Goal: Use online tool/utility: Utilize a website feature to perform a specific function

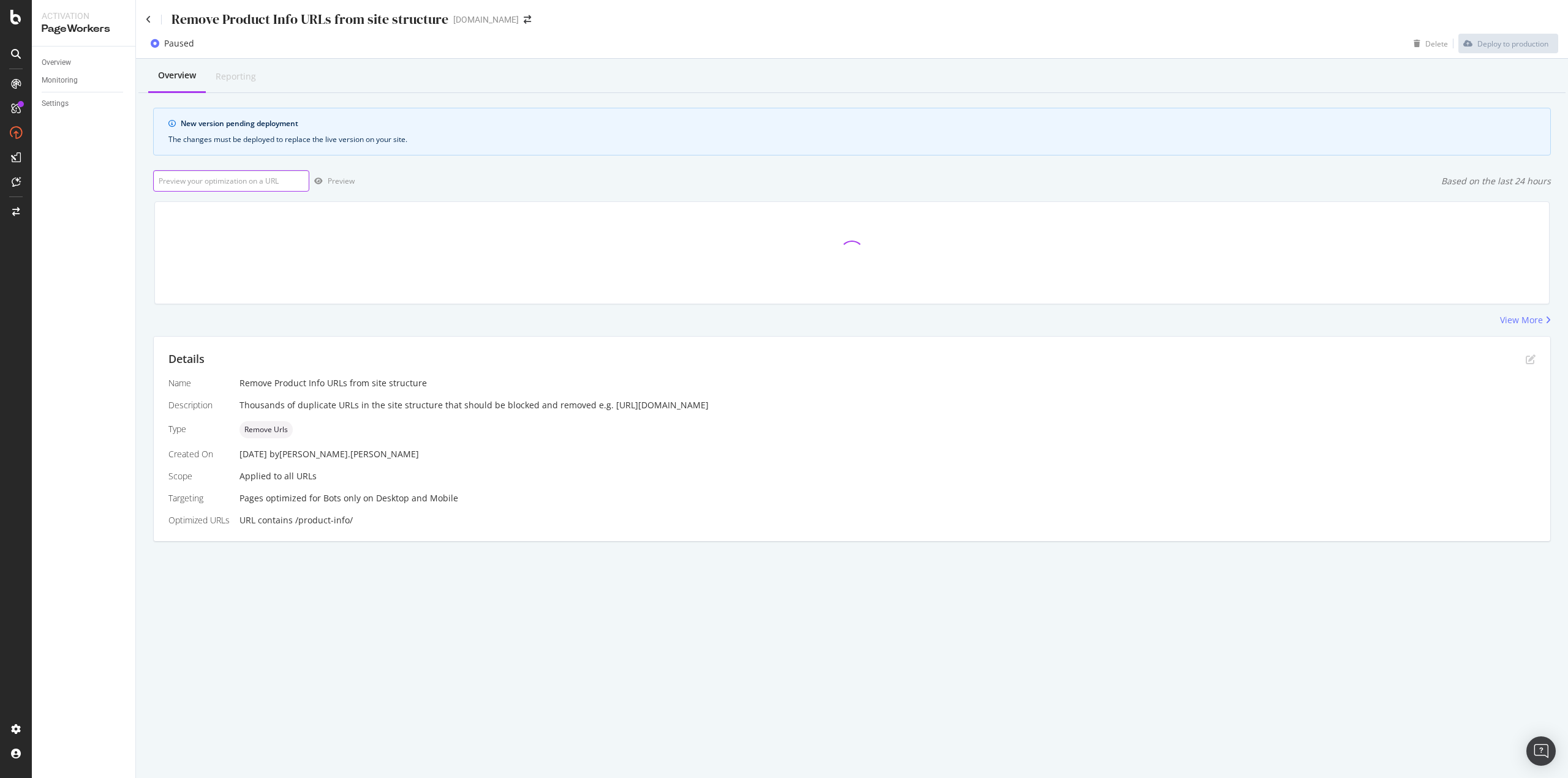
click at [221, 171] on input "url" at bounding box center [231, 181] width 156 height 22
paste input "[URL][DOMAIN_NAME]"
type input "[URL][DOMAIN_NAME]"
click at [330, 182] on div "Preview" at bounding box center [341, 181] width 27 height 10
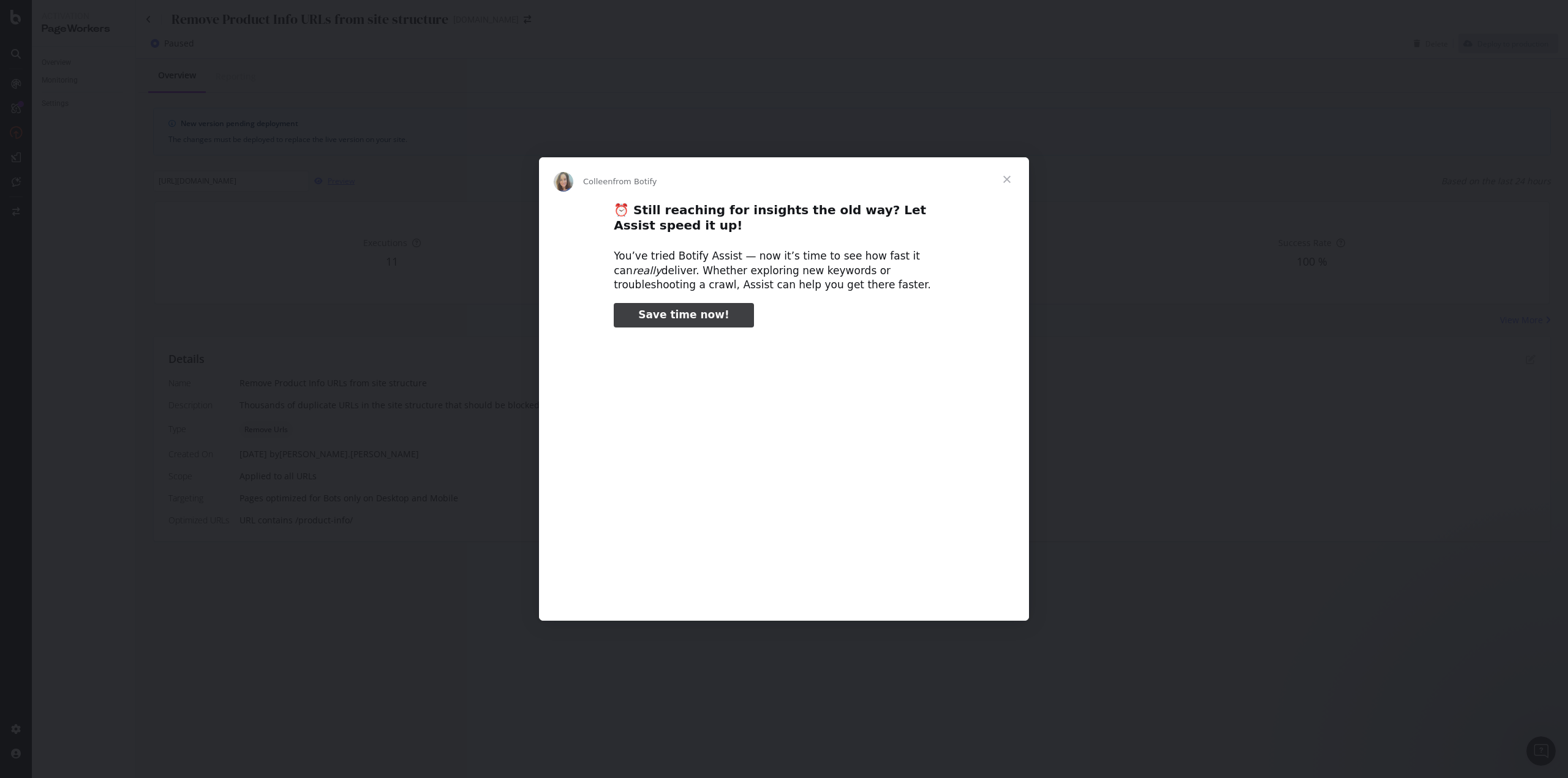
scroll to position [0, 0]
type input "186689"
click at [1002, 179] on span "Close" at bounding box center [1007, 179] width 44 height 44
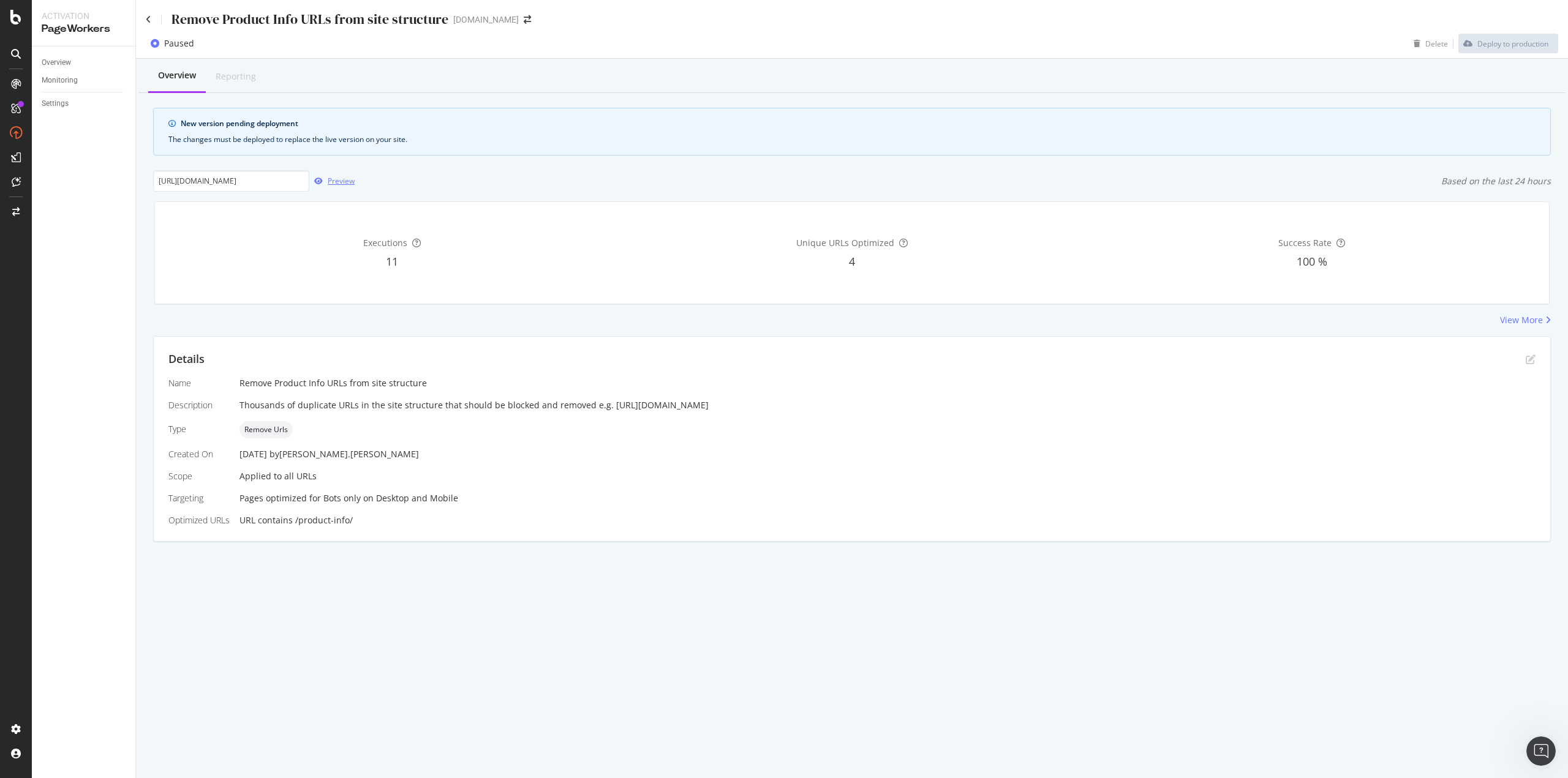
click at [334, 177] on div "Preview" at bounding box center [341, 181] width 27 height 10
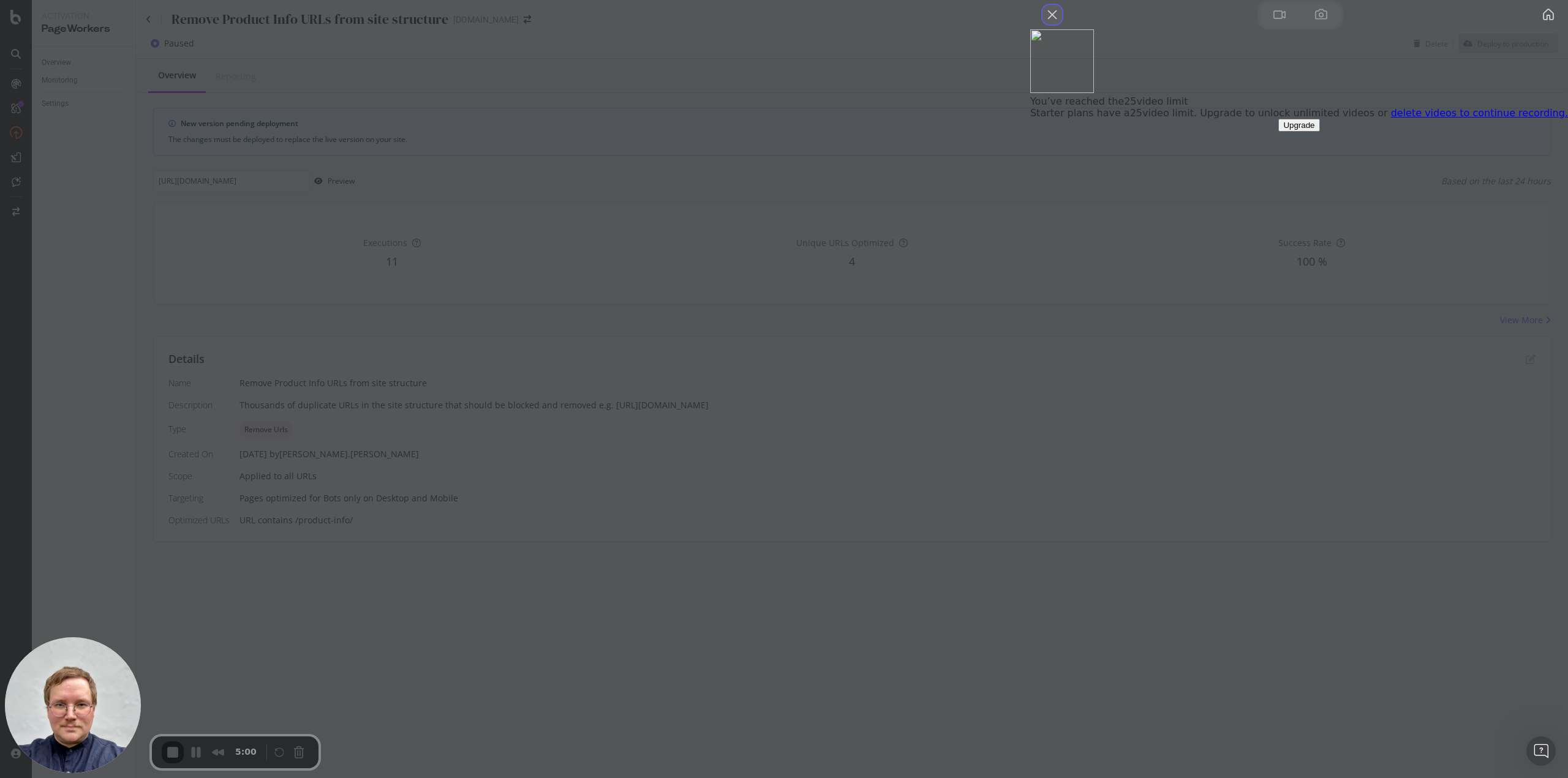
click at [1062, 25] on button "Close" at bounding box center [1052, 15] width 20 height 20
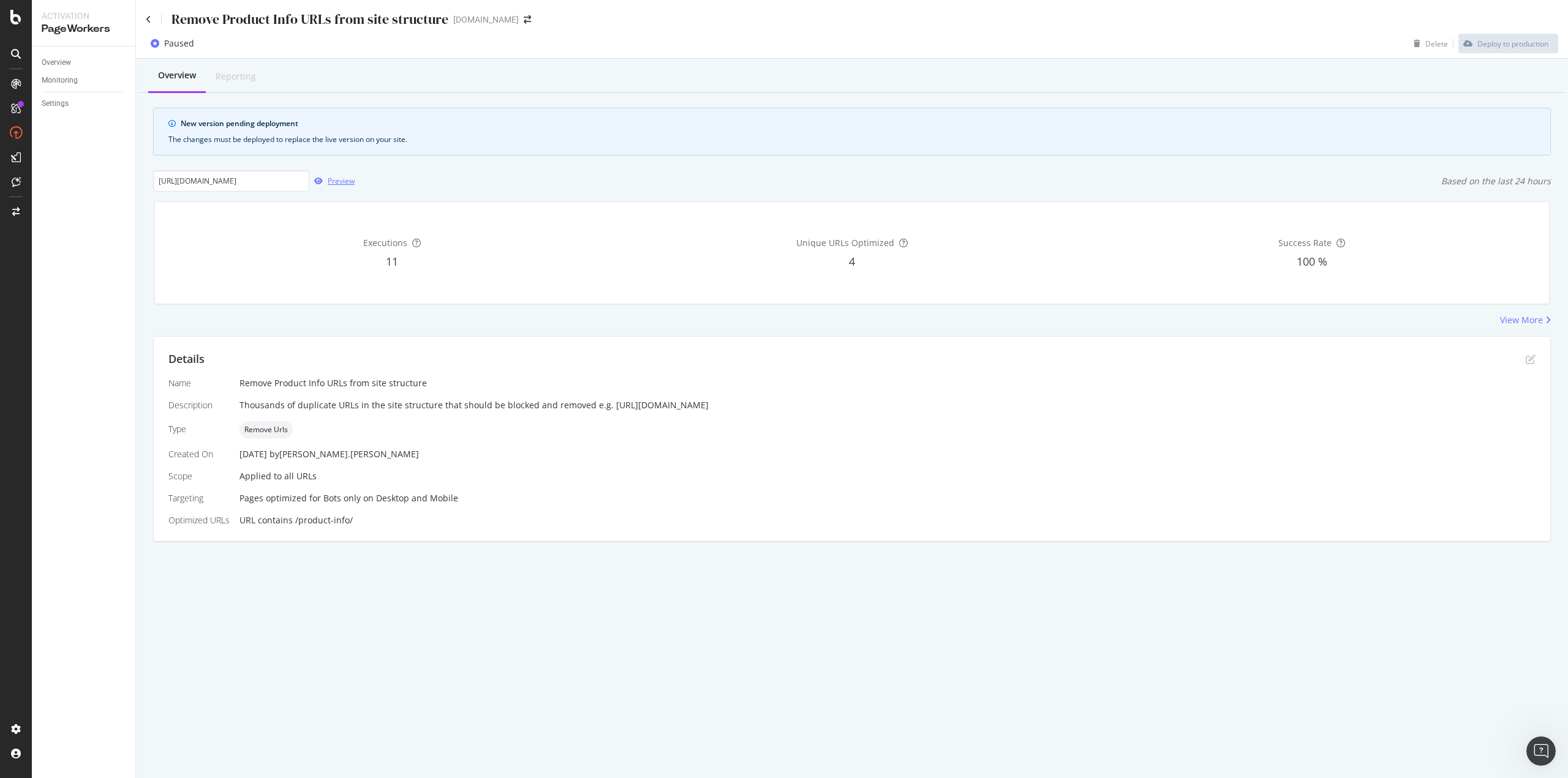
click at [338, 181] on div "Preview" at bounding box center [341, 181] width 27 height 10
click at [796, 345] on div "Details Name Remove Product Info URLs from site structure Description Thousands…" at bounding box center [851, 439] width 1396 height 204
click at [146, 18] on icon at bounding box center [148, 20] width 6 height 9
